Goal: Task Accomplishment & Management: Complete application form

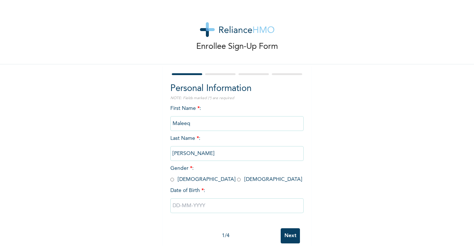
scroll to position [15, 0]
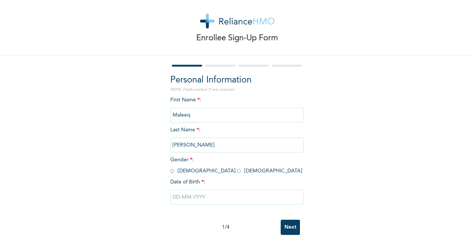
click at [213, 111] on input "Maleeq" at bounding box center [236, 115] width 133 height 15
click at [170, 168] on input "radio" at bounding box center [172, 171] width 4 height 7
radio input "true"
click at [172, 191] on input "text" at bounding box center [236, 197] width 133 height 15
select select "8"
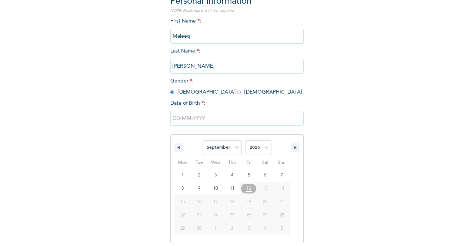
scroll to position [91, 0]
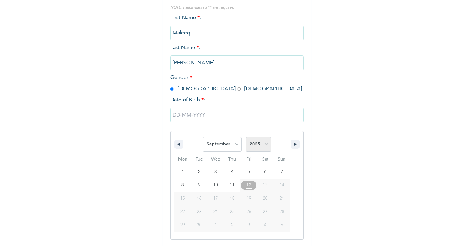
click at [261, 147] on select "2025 2024 2023 2022 2021 2020 2019 2018 2017 2016 2015 2014 2013 2012 2011 2010…" at bounding box center [258, 144] width 26 height 15
select select "1990"
click at [245, 138] on select "2025 2024 2023 2022 2021 2020 2019 2018 2017 2016 2015 2014 2013 2012 2011 2010…" at bounding box center [258, 144] width 26 height 15
click at [224, 144] on select "January February March April May June July August September October November De…" at bounding box center [221, 144] width 39 height 15
select select "9"
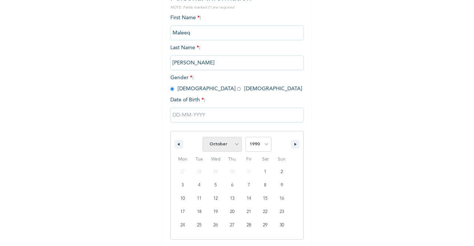
click at [202, 138] on select "January February March April May June July August September October November De…" at bounding box center [221, 144] width 39 height 15
type input "[DATE]"
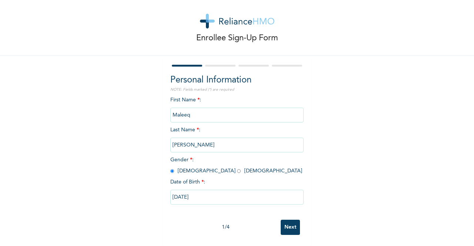
click at [280, 224] on input "Next" at bounding box center [289, 227] width 19 height 15
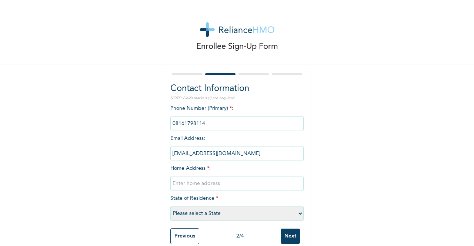
scroll to position [16, 0]
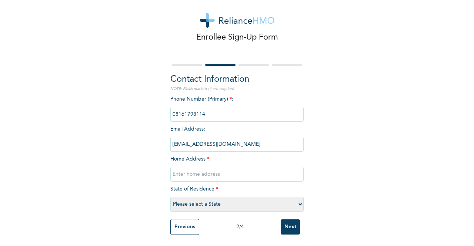
click at [204, 170] on input "text" at bounding box center [236, 174] width 133 height 15
type input "[STREET_ADDRESS]"
click at [192, 200] on select "Please select a State [PERSON_NAME] (FCT) [PERSON_NAME] Ibom [GEOGRAPHIC_DATA] …" at bounding box center [236, 204] width 133 height 15
select select "25"
click at [170, 197] on select "Please select a State [PERSON_NAME] (FCT) [PERSON_NAME] Ibom [GEOGRAPHIC_DATA] …" at bounding box center [236, 204] width 133 height 15
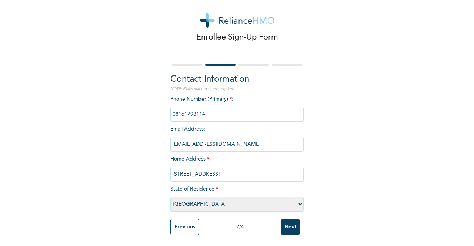
click at [284, 220] on input "Next" at bounding box center [289, 226] width 19 height 15
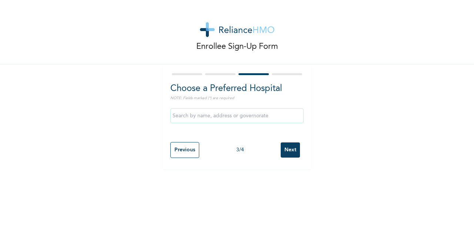
scroll to position [0, 0]
click at [233, 118] on input "text" at bounding box center [236, 115] width 133 height 15
type input "c"
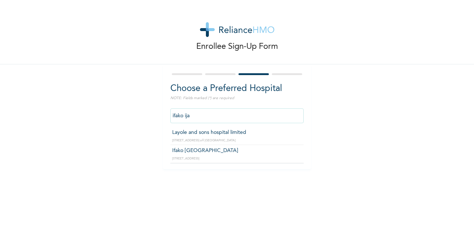
type input "Layole and sons hospital limited"
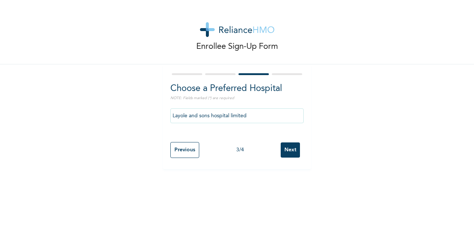
click at [291, 153] on input "Next" at bounding box center [289, 149] width 19 height 15
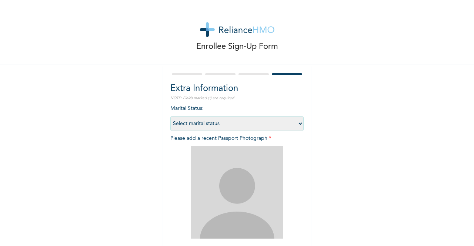
click at [226, 128] on select "Select marital status [DEMOGRAPHIC_DATA] Married [DEMOGRAPHIC_DATA] Widow/[DEMO…" at bounding box center [236, 123] width 133 height 15
select select "2"
click at [170, 116] on select "Select marital status [DEMOGRAPHIC_DATA] Married [DEMOGRAPHIC_DATA] Widow/[DEMO…" at bounding box center [236, 123] width 133 height 15
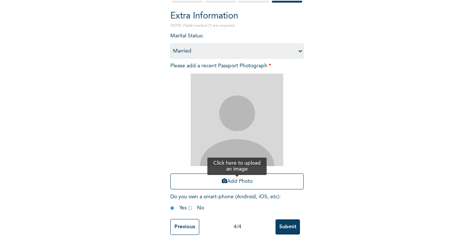
click at [226, 176] on button "Add Photo" at bounding box center [236, 182] width 133 height 16
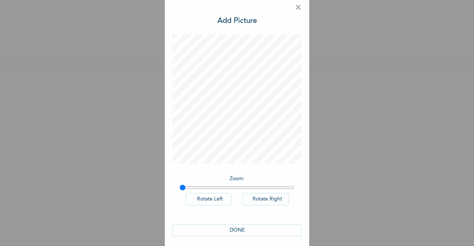
scroll to position [12, 0]
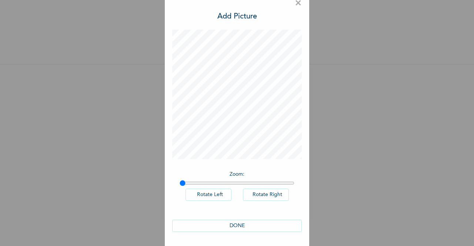
click at [248, 224] on button "DONE" at bounding box center [237, 226] width 130 height 12
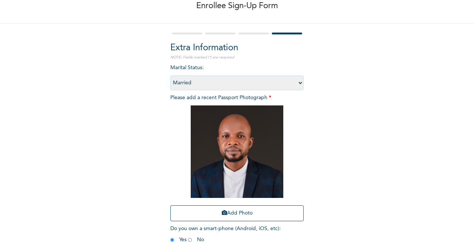
scroll to position [78, 0]
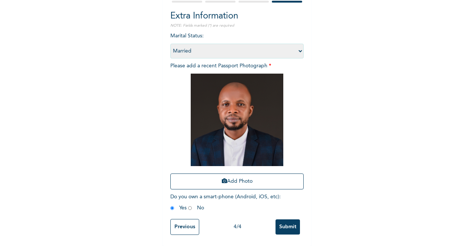
click at [289, 219] on input "Submit" at bounding box center [287, 226] width 24 height 15
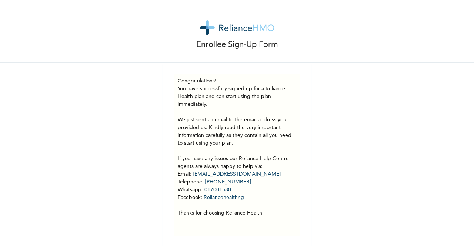
scroll to position [0, 0]
